Goal: Information Seeking & Learning: Learn about a topic

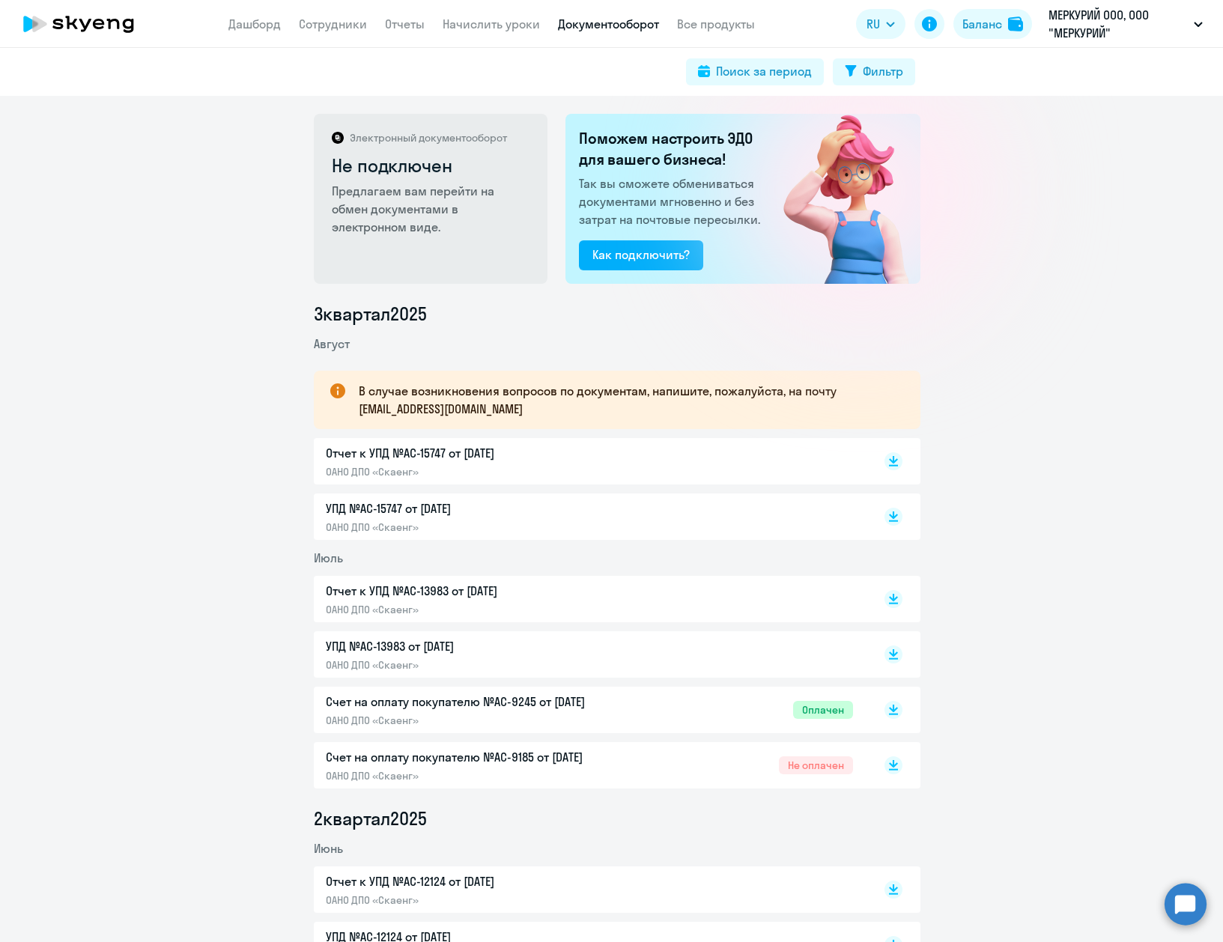
click at [318, 32] on app-menu-item-link "Сотрудники" at bounding box center [333, 24] width 68 height 19
click at [320, 25] on link "Сотрудники" at bounding box center [333, 23] width 68 height 15
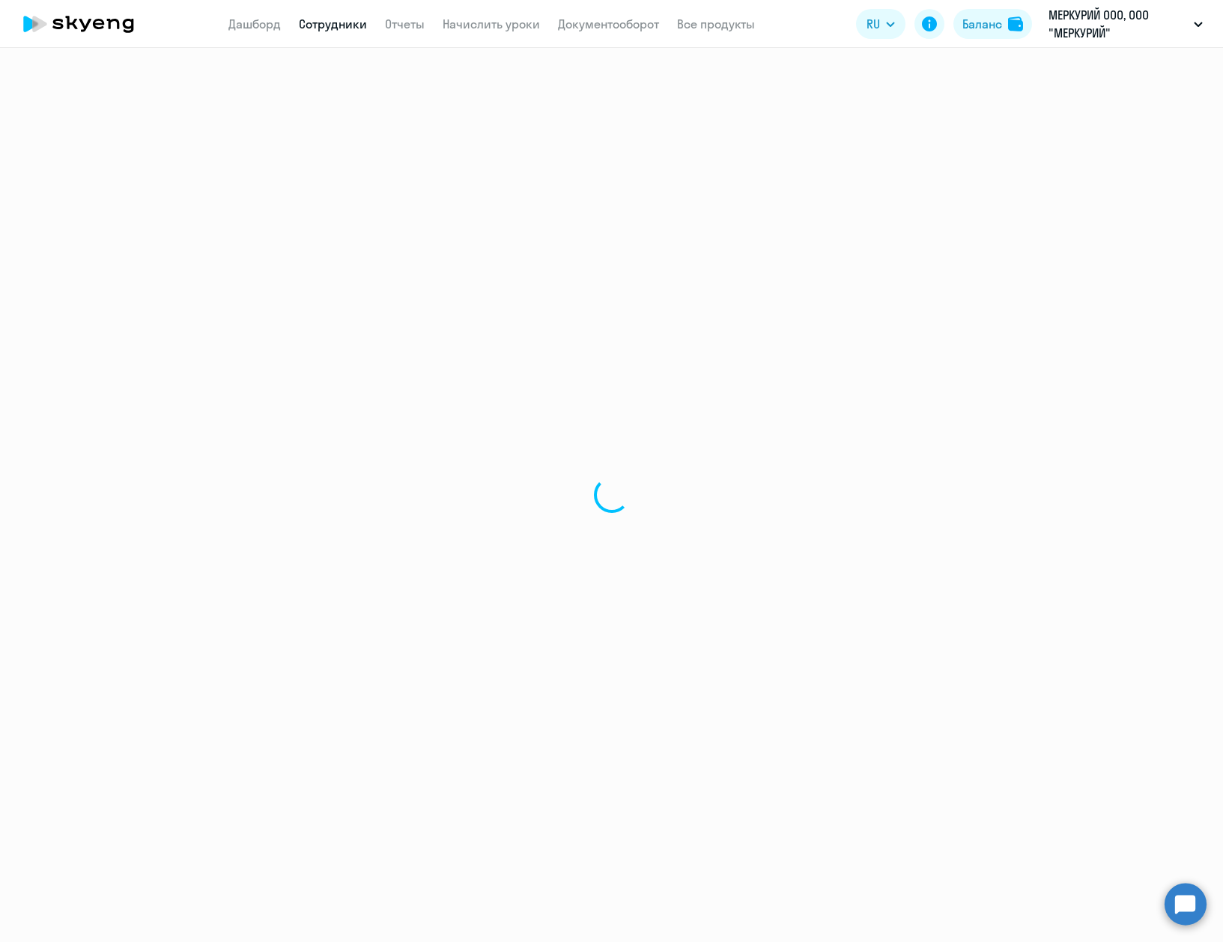
select select "30"
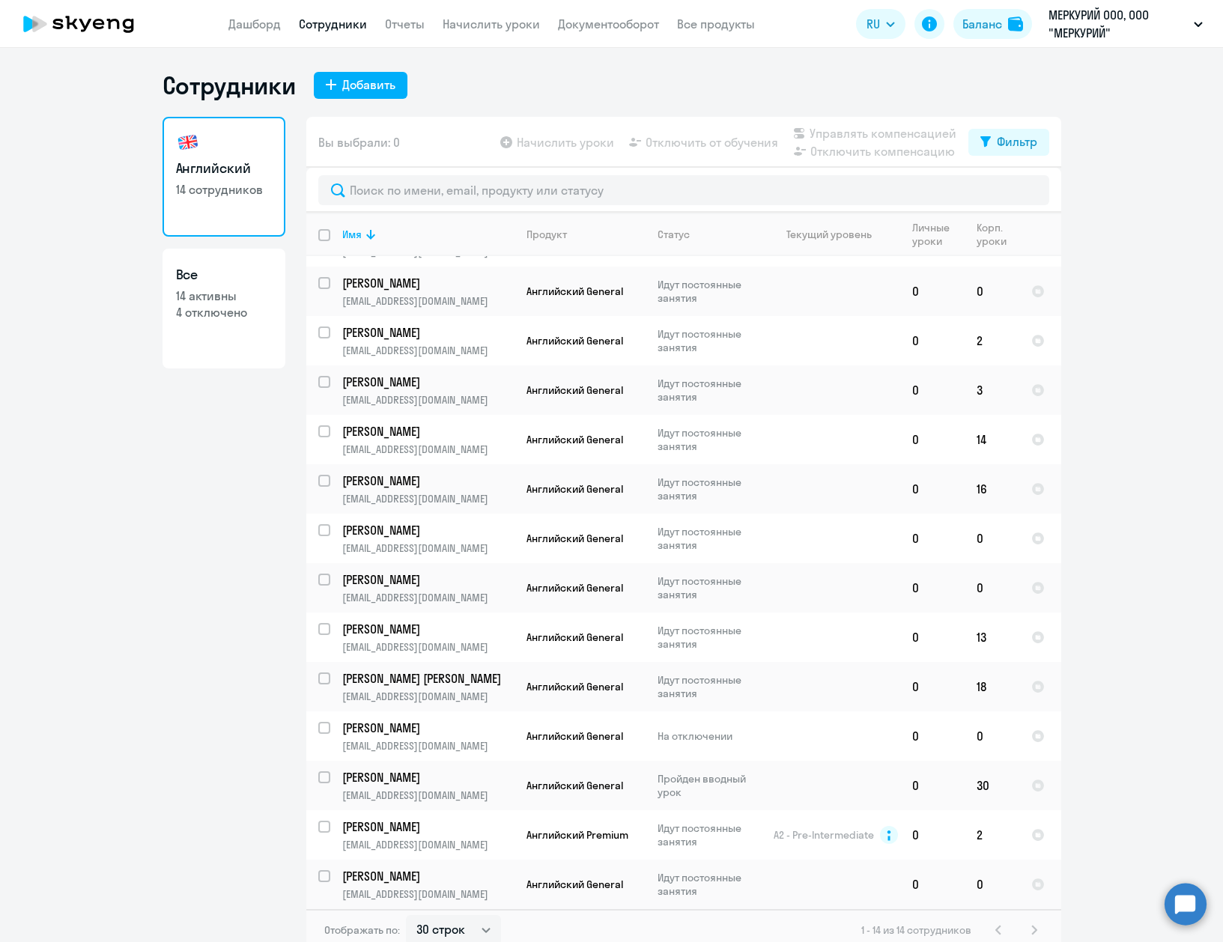
click at [1060, 7] on p "МЕРКУРИЙ ООО, ООО "МЕРКУРИЙ"" at bounding box center [1117, 24] width 139 height 36
click at [1085, 25] on p "МЕРКУРИЙ ООО, ООО "МЕРКУРИЙ"" at bounding box center [1117, 24] width 139 height 36
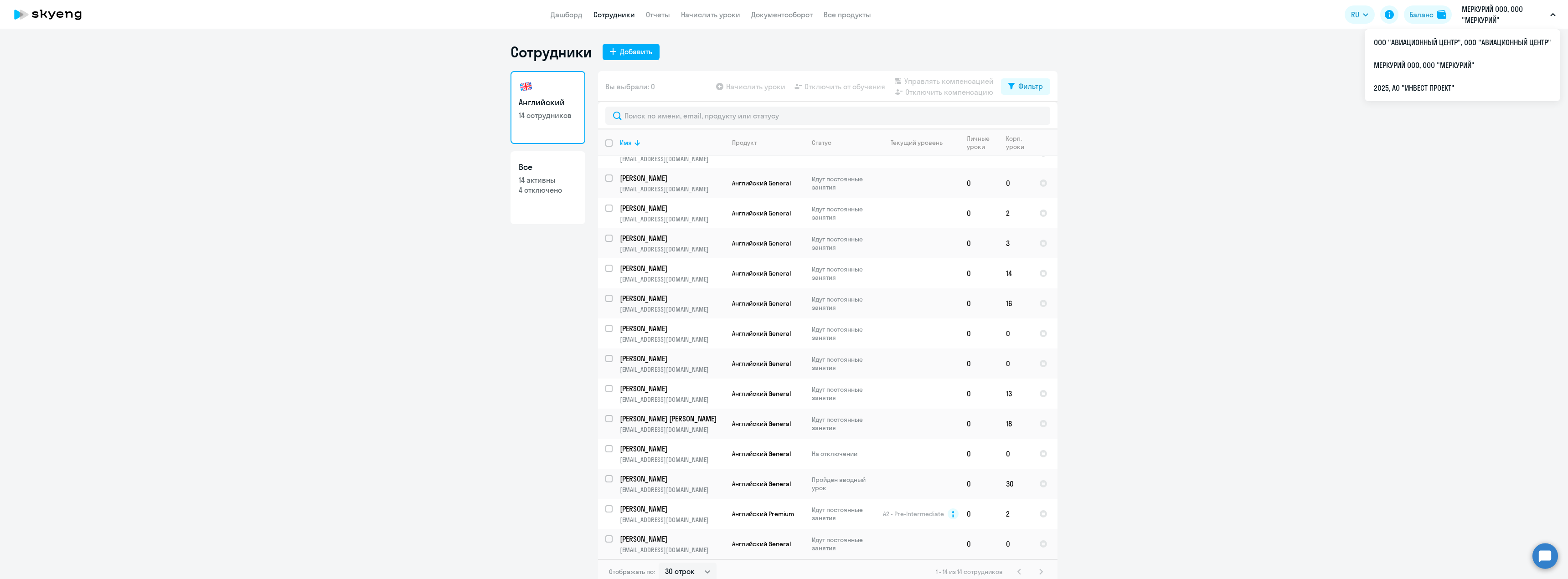
scroll to position [18, 0]
click at [744, 316] on ng-component "Сотрудники Добавить Английский 14 сотрудников Все 14 активны 4 отключено Вы выб…" at bounding box center [784, 313] width 1568 height 541
click at [744, 24] on p "МЕРКУРИЙ ООО, ООО "МЕРКУРИЙ"" at bounding box center [1504, 15] width 85 height 22
click at [744, 91] on li "2025, АО "ИНВЕСТ ПРОЕКТ"" at bounding box center [1462, 88] width 195 height 23
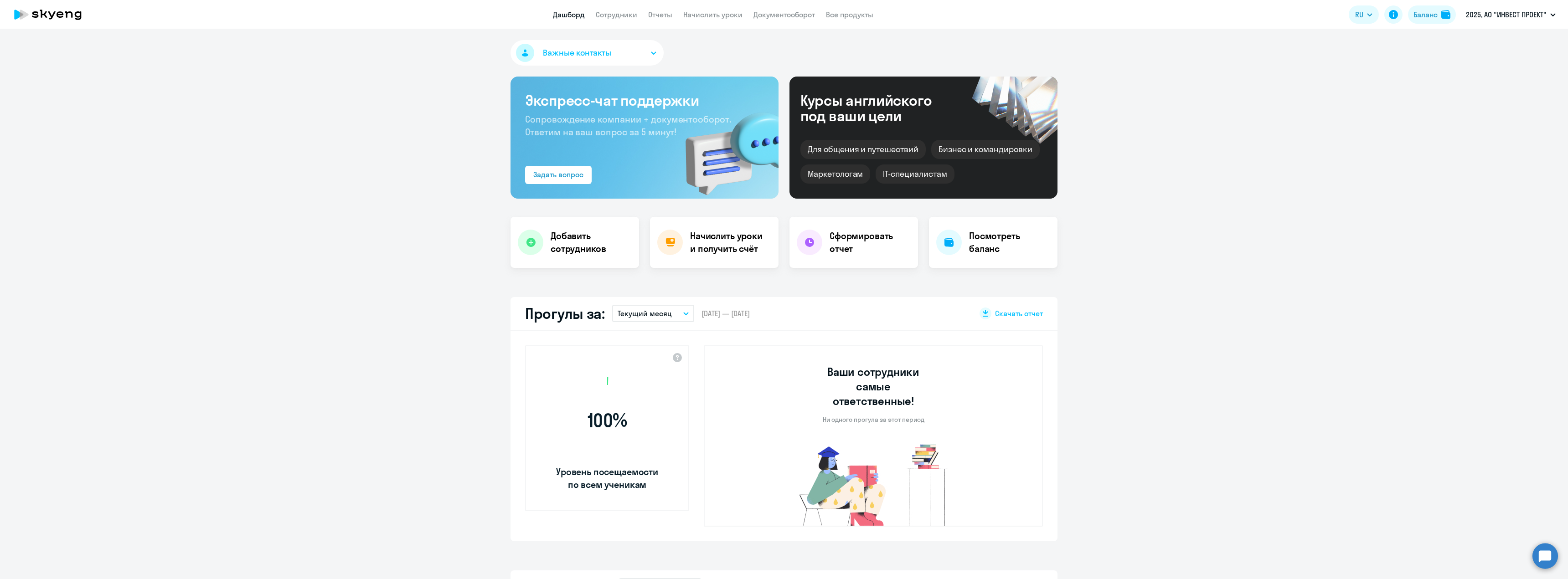
select select "30"
drag, startPoint x: 111, startPoint y: 220, endPoint x: 164, endPoint y: 233, distance: 54.6
click at [596, 8] on app-header "Дашборд Сотрудники Отчеты Начислить уроки Документооборот Все продукты Дашборд …" at bounding box center [784, 15] width 1568 height 29
click at [608, 9] on app-menu-item-link "Сотрудники" at bounding box center [617, 15] width 41 height 12
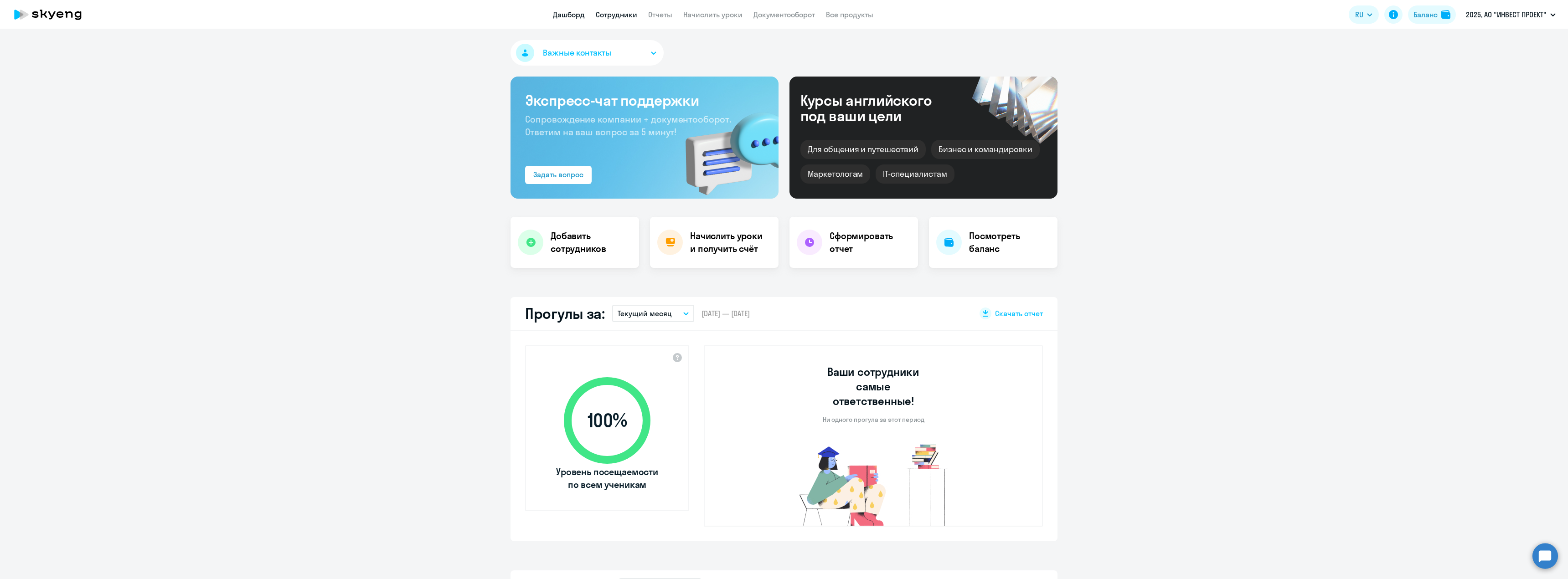
click at [611, 13] on link "Сотрудники" at bounding box center [617, 14] width 41 height 9
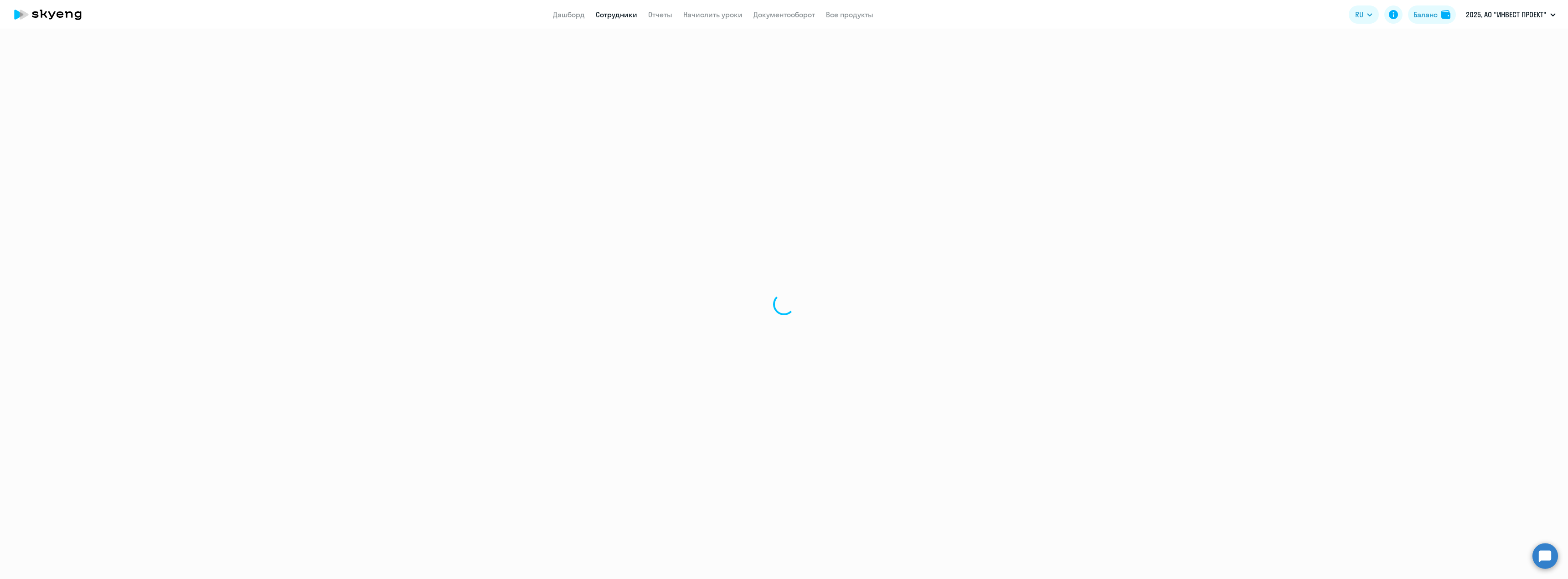
select select "30"
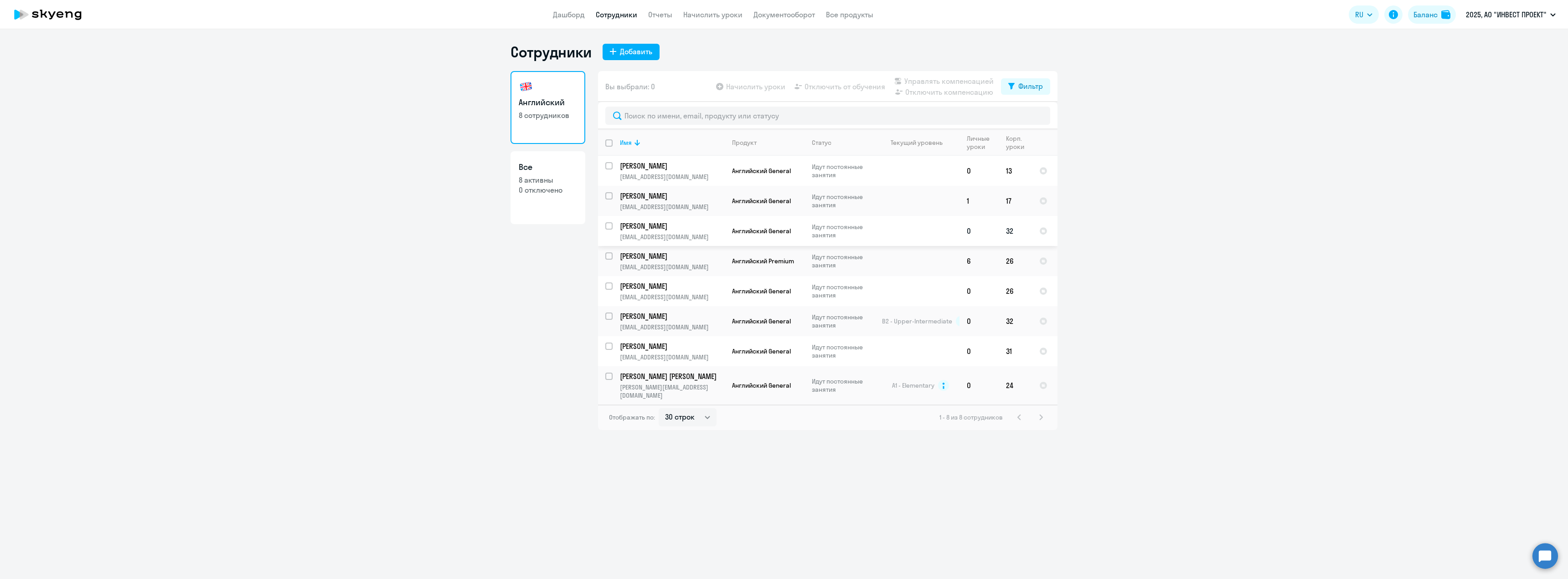
click at [671, 234] on p "[EMAIL_ADDRESS][DOMAIN_NAME]" at bounding box center [671, 237] width 104 height 8
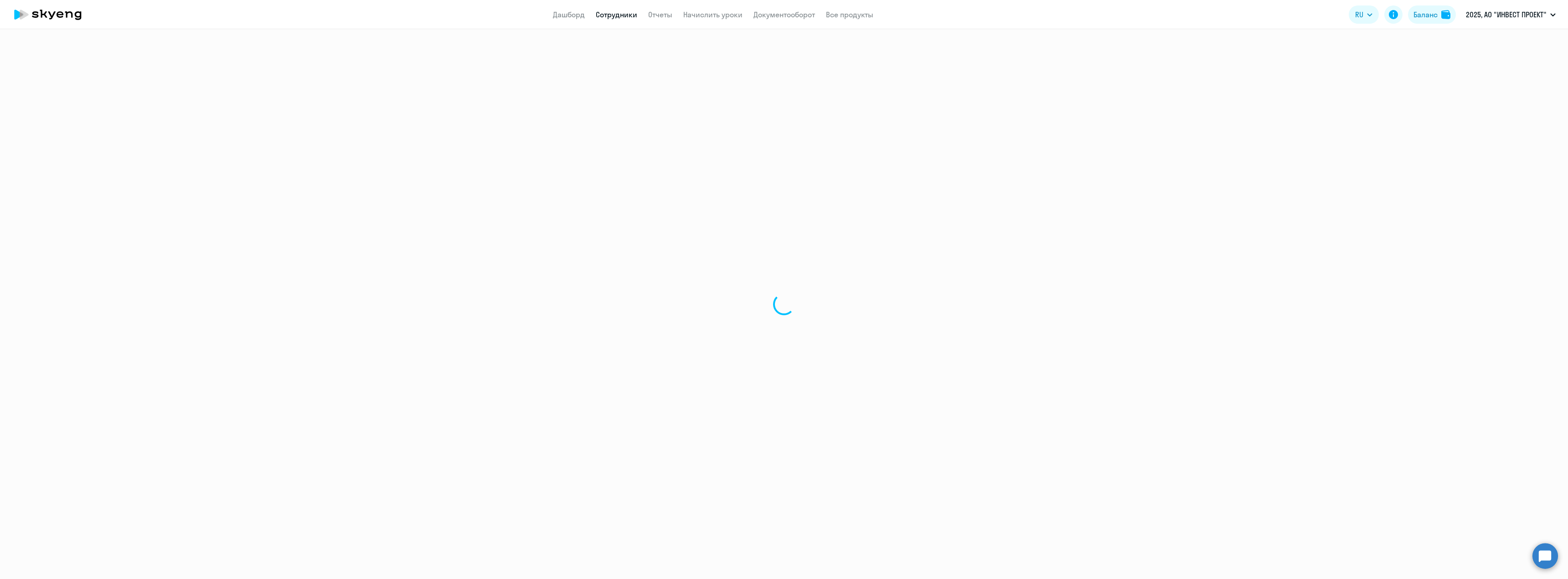
select select "english"
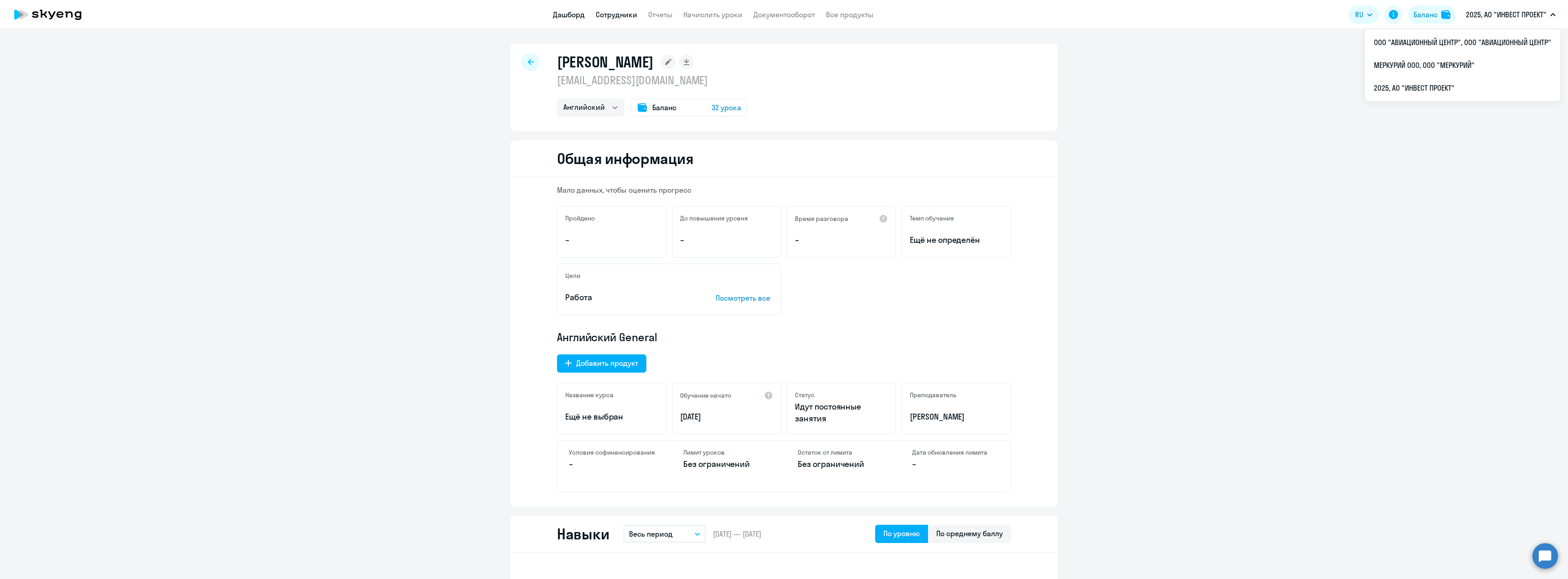
click at [580, 16] on link "Дашборд" at bounding box center [569, 14] width 32 height 9
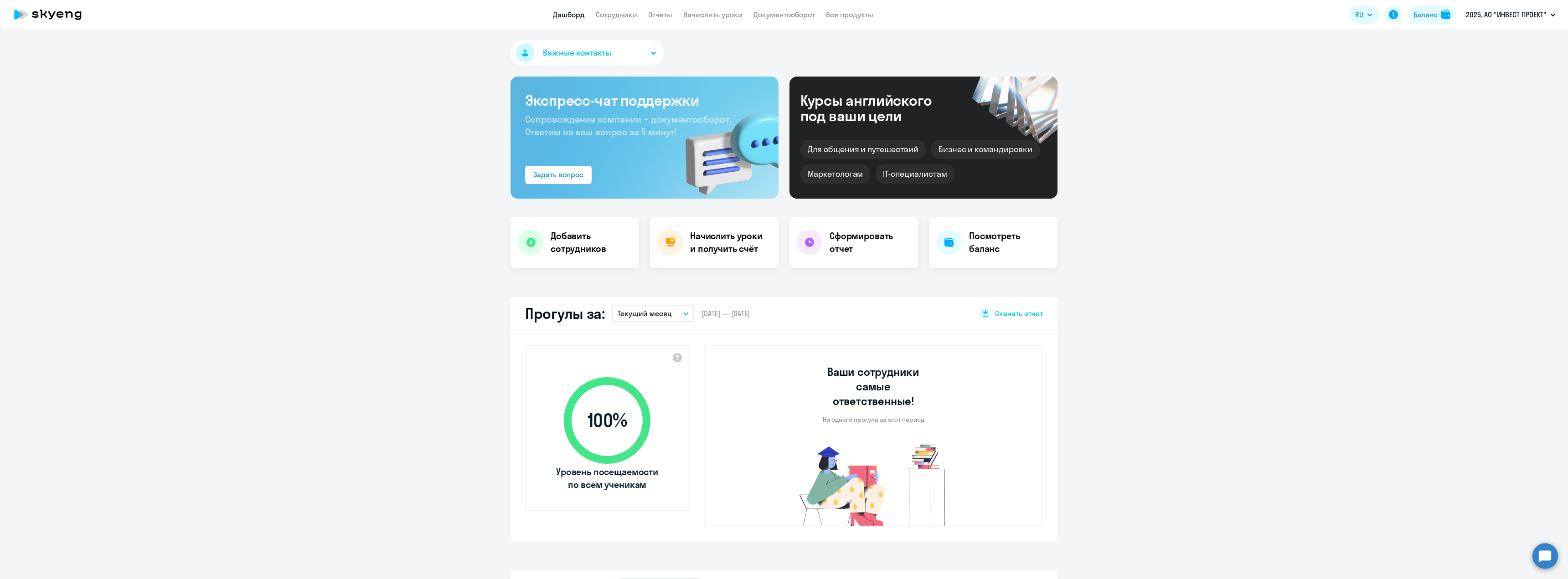
select select "30"
